Goal: Task Accomplishment & Management: Complete application form

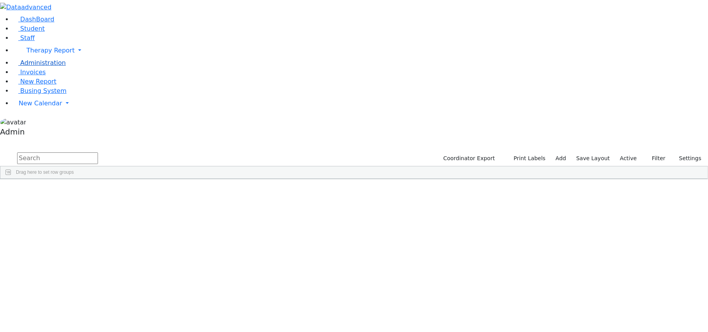
click at [35, 67] on span "Administration" at bounding box center [43, 62] width 46 height 7
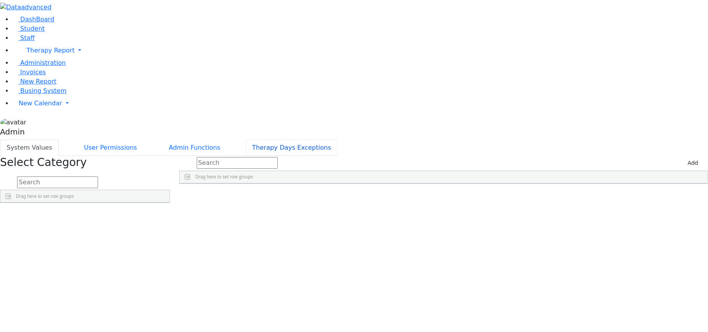
click at [338, 140] on button "Therapy Days Exceptions" at bounding box center [292, 148] width 92 height 16
click at [38, 85] on span "New Report" at bounding box center [38, 81] width 36 height 7
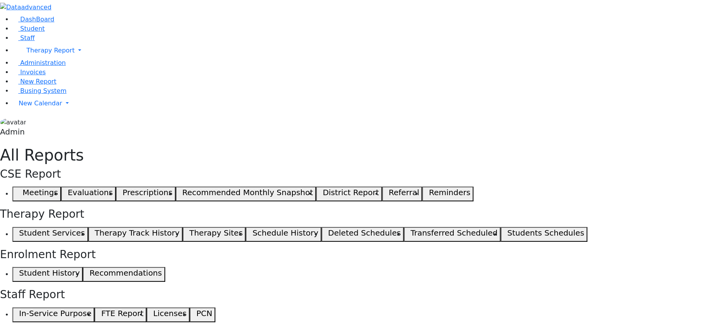
click at [58, 188] on h5 "Meetings" at bounding box center [40, 192] width 35 height 9
click at [61, 187] on button "Meetings" at bounding box center [36, 194] width 49 height 15
click at [23, 189] on span "button" at bounding box center [21, 193] width 4 height 9
select select
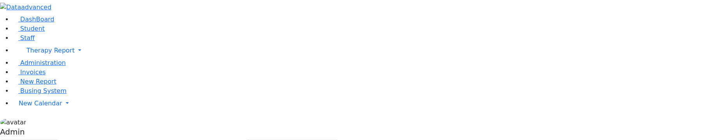
select select "2025"
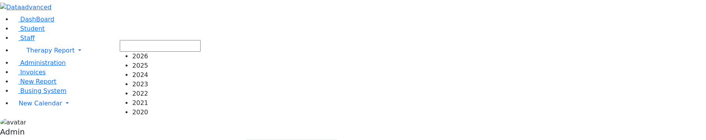
drag, startPoint x: 130, startPoint y: 80, endPoint x: 130, endPoint y: 68, distance: 11.7
click at [130, 68] on ul "2026 2025 2024 2023 2022 2021 2020" at bounding box center [160, 84] width 81 height 65
select select "2024"
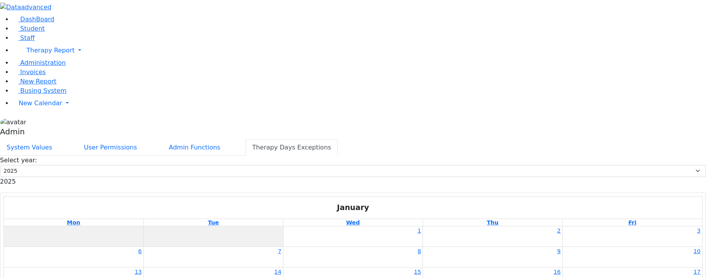
click at [16, 140] on span at bounding box center [16, 181] width 0 height 7
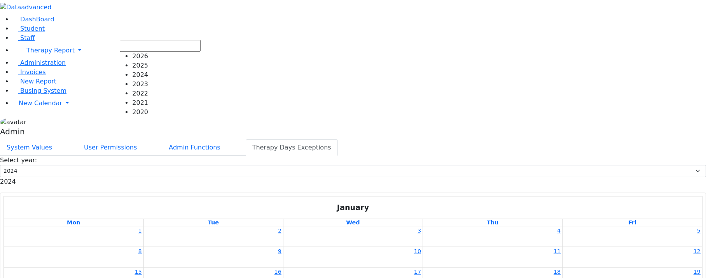
click at [16, 140] on span "2024" at bounding box center [8, 181] width 16 height 7
select select "2023"
radio input "true"
type input "09:00"
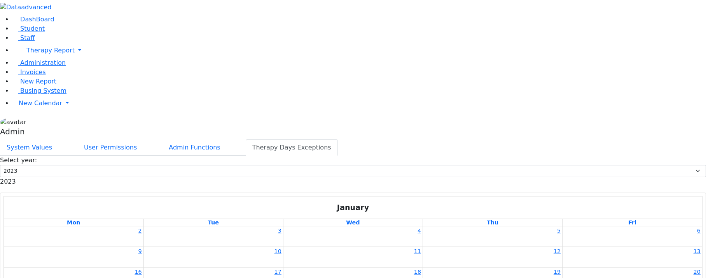
type input "15:00"
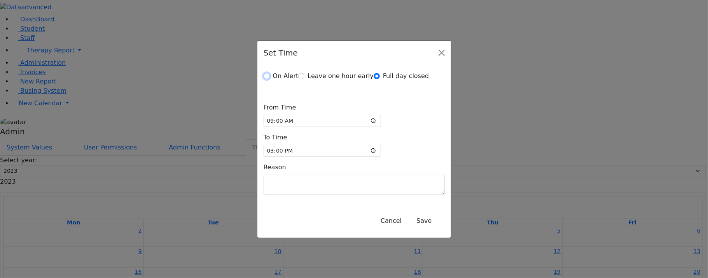
click at [270, 79] on input "On Alert" at bounding box center [267, 76] width 6 height 6
radio input "true"
type input "12:00"
click at [373, 81] on label "Leave one hour early" at bounding box center [341, 76] width 66 height 9
click at [305, 79] on input "Leave one hour early" at bounding box center [301, 76] width 6 height 6
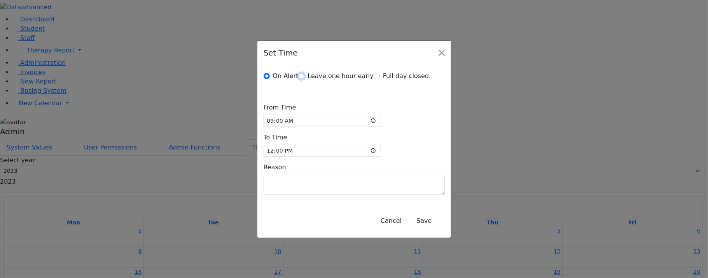
radio input "true"
type input "14:00"
click at [374, 81] on label "Full day closed" at bounding box center [401, 76] width 55 height 9
click at [374, 79] on input "Full day closed" at bounding box center [377, 76] width 6 height 6
radio input "true"
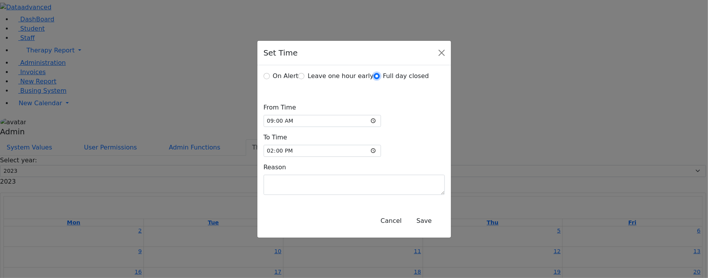
type input "15:00"
click at [436, 59] on button "Close" at bounding box center [442, 53] width 12 height 12
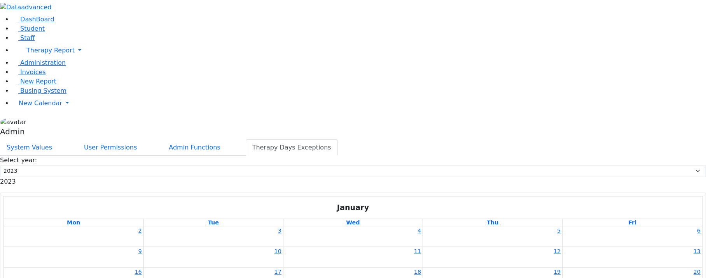
click at [16, 140] on span at bounding box center [16, 181] width 0 height 7
select select "2025"
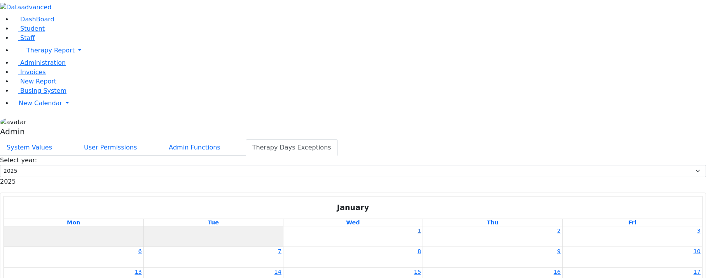
click at [416, 140] on link "1" at bounding box center [419, 231] width 7 height 9
radio input "true"
type input "00:00"
type input "23:59"
type textarea "School Closed- Legal Holiday"
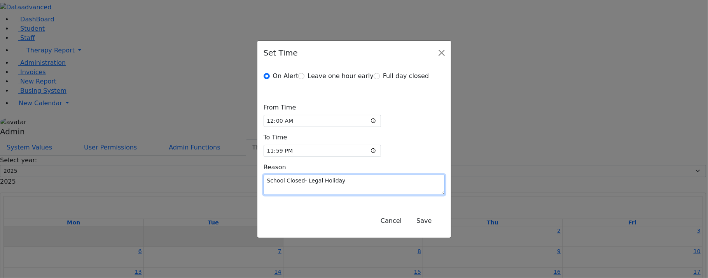
click at [344, 140] on textarea "School Closed- Legal Holiday" at bounding box center [354, 185] width 181 height 20
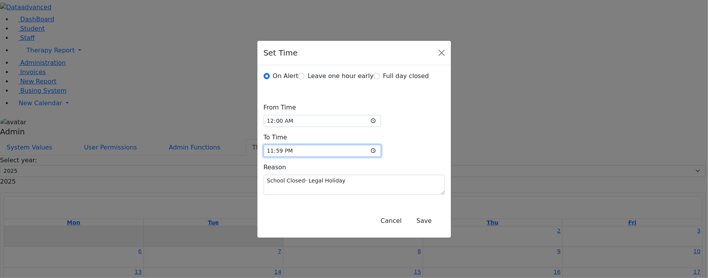
click at [382, 140] on input "23:59" at bounding box center [323, 151] width 118 height 12
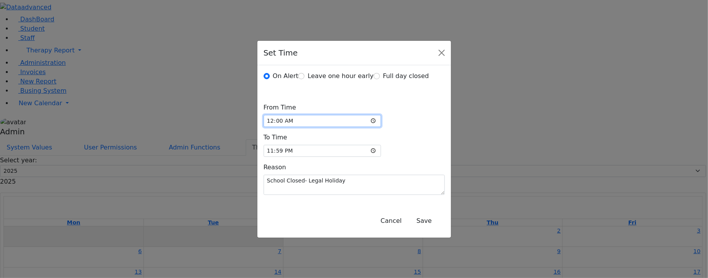
click at [382, 127] on input "00:00" at bounding box center [323, 121] width 118 height 12
type input "01:00"
click at [377, 122] on div "On Alert Leave one hour early Full day closed From Time 01:00 To Time 23:59 Rea…" at bounding box center [354, 134] width 194 height 139
click at [364, 127] on input "01:00" at bounding box center [323, 121] width 118 height 12
click at [380, 117] on div "On Alert Leave one hour early Full day closed From Time 01:00 To Time 23:59 Rea…" at bounding box center [354, 134] width 194 height 139
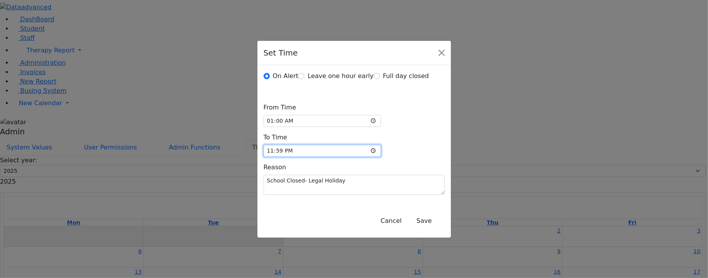
click at [382, 140] on input "23:59" at bounding box center [323, 151] width 118 height 12
type input "13:00"
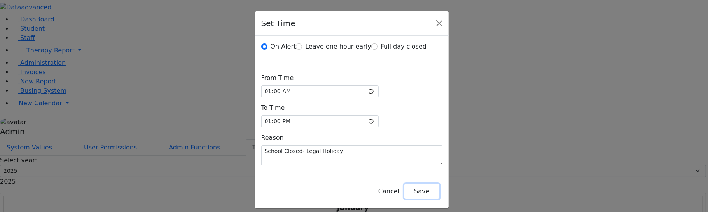
click at [411, 140] on button "Save" at bounding box center [421, 191] width 35 height 15
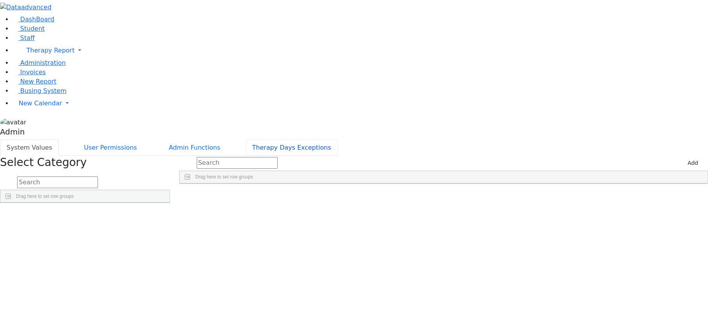
click at [338, 134] on button "Therapy Days Exceptions" at bounding box center [292, 148] width 92 height 16
select select "2025"
click at [310, 140] on button "Therapy Days Exceptions" at bounding box center [292, 148] width 92 height 16
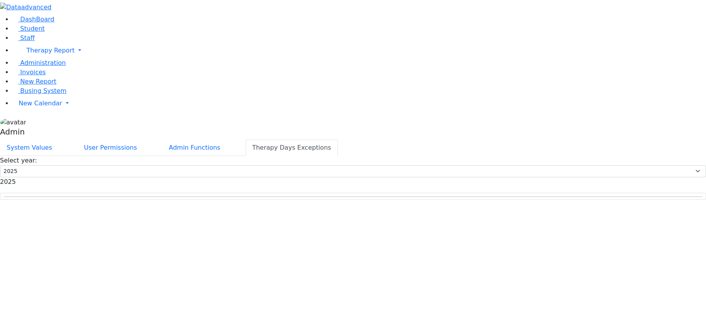
click at [16, 178] on span "2025" at bounding box center [8, 181] width 16 height 7
click at [16, 178] on span "2023" at bounding box center [8, 181] width 16 height 7
select select "2025"
click at [416, 227] on link "1" at bounding box center [419, 231] width 7 height 9
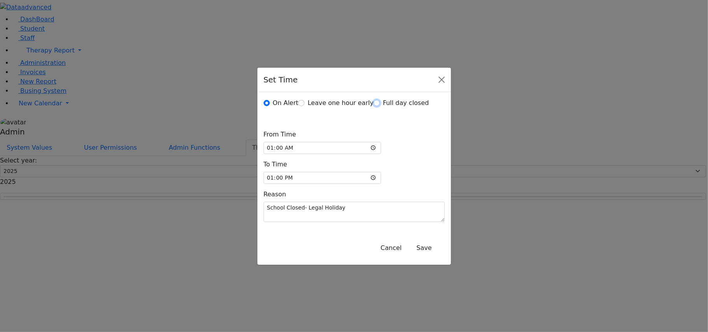
click at [374, 106] on input "Full day closed" at bounding box center [377, 103] width 6 height 6
radio input "true"
type input "09:00"
type input "15:00"
click at [305, 106] on input "Leave one hour early" at bounding box center [301, 103] width 6 height 6
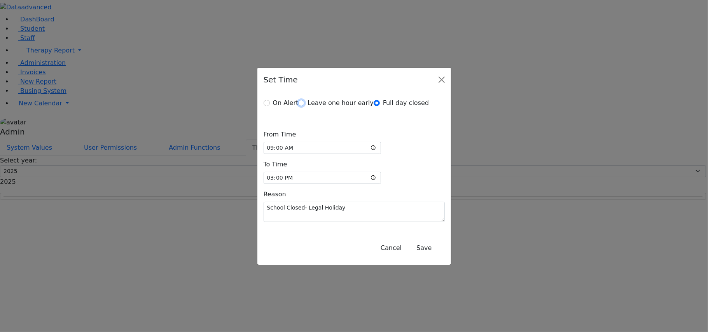
radio input "true"
type input "14:00"
click at [409, 245] on button "Save" at bounding box center [424, 248] width 35 height 15
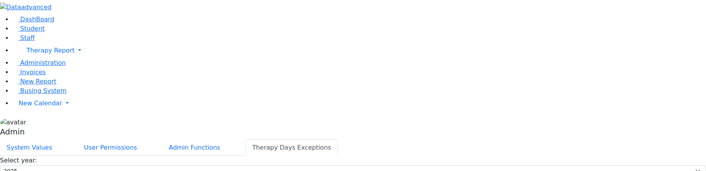
type input "09:00"
type input "14:00"
type textarea "School Closed- Legal Holiday"
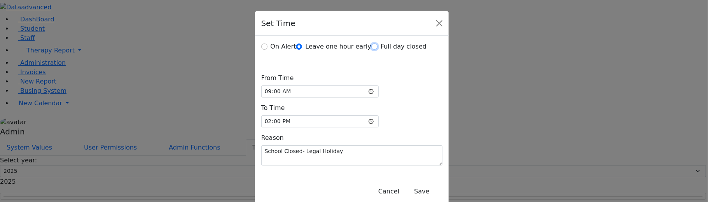
click at [371, 50] on input "Full day closed" at bounding box center [374, 47] width 6 height 6
radio input "true"
type input "15:00"
click at [418, 184] on button "Save" at bounding box center [421, 191] width 35 height 15
